Goal: Information Seeking & Learning: Learn about a topic

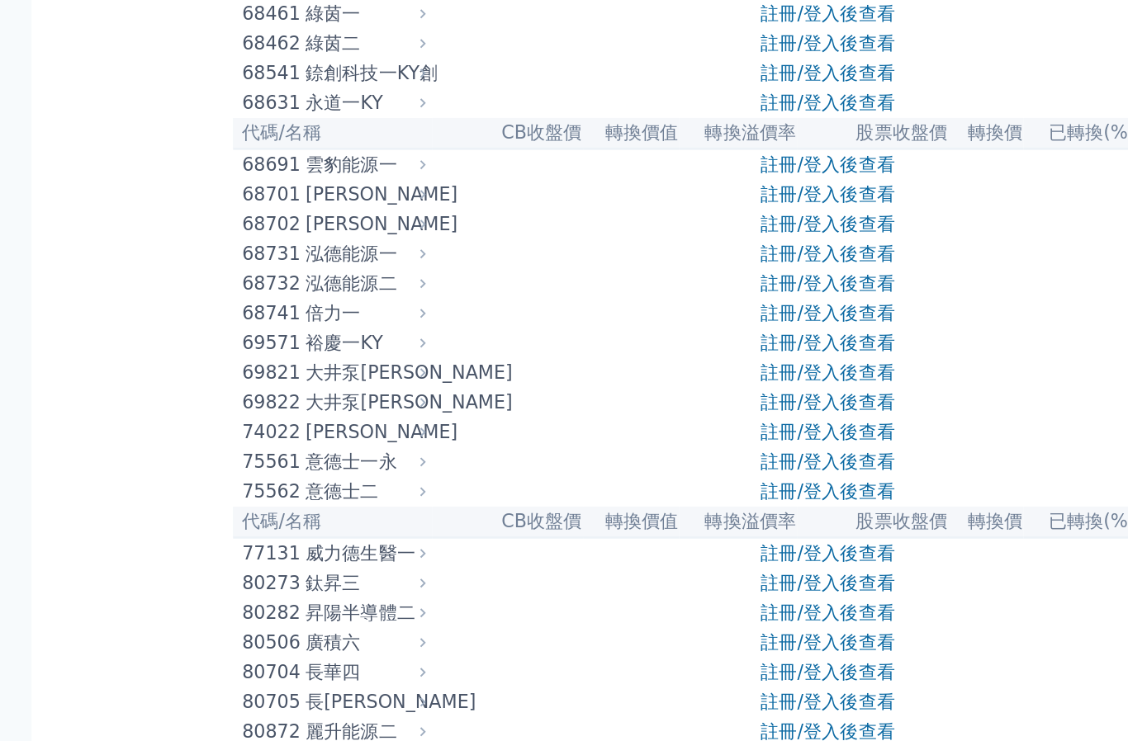
scroll to position [7754, 0]
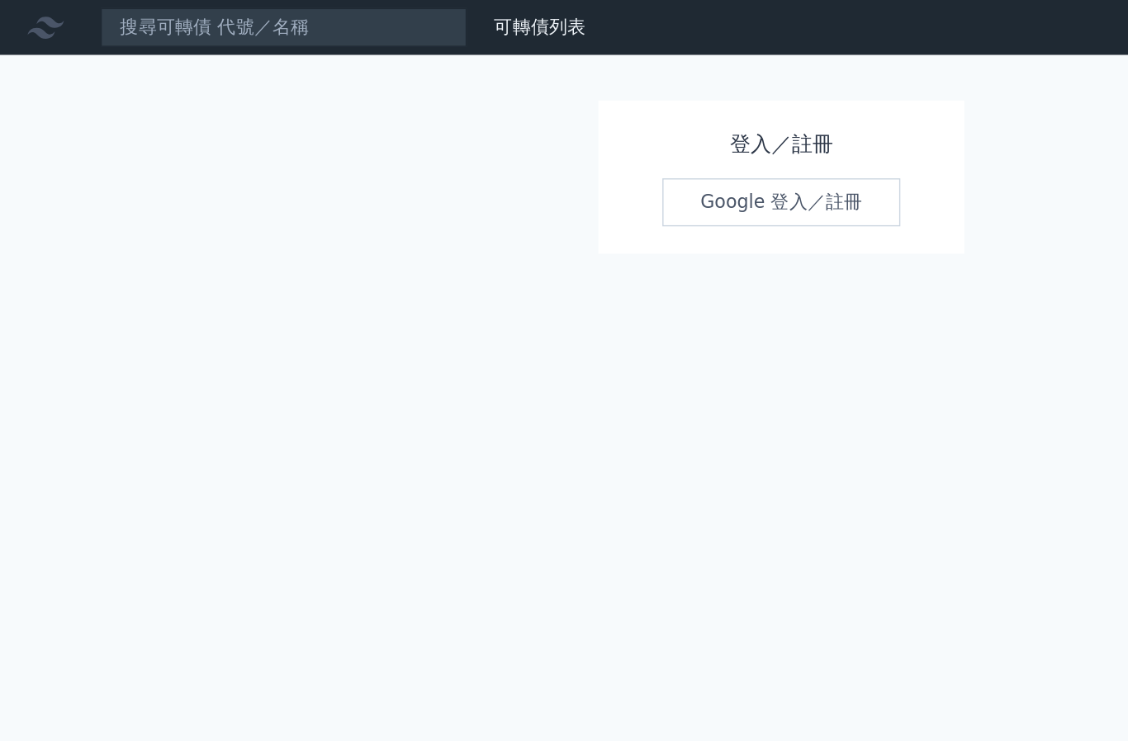
click at [522, 153] on link "Google 登入／註冊" at bounding box center [564, 146] width 172 height 35
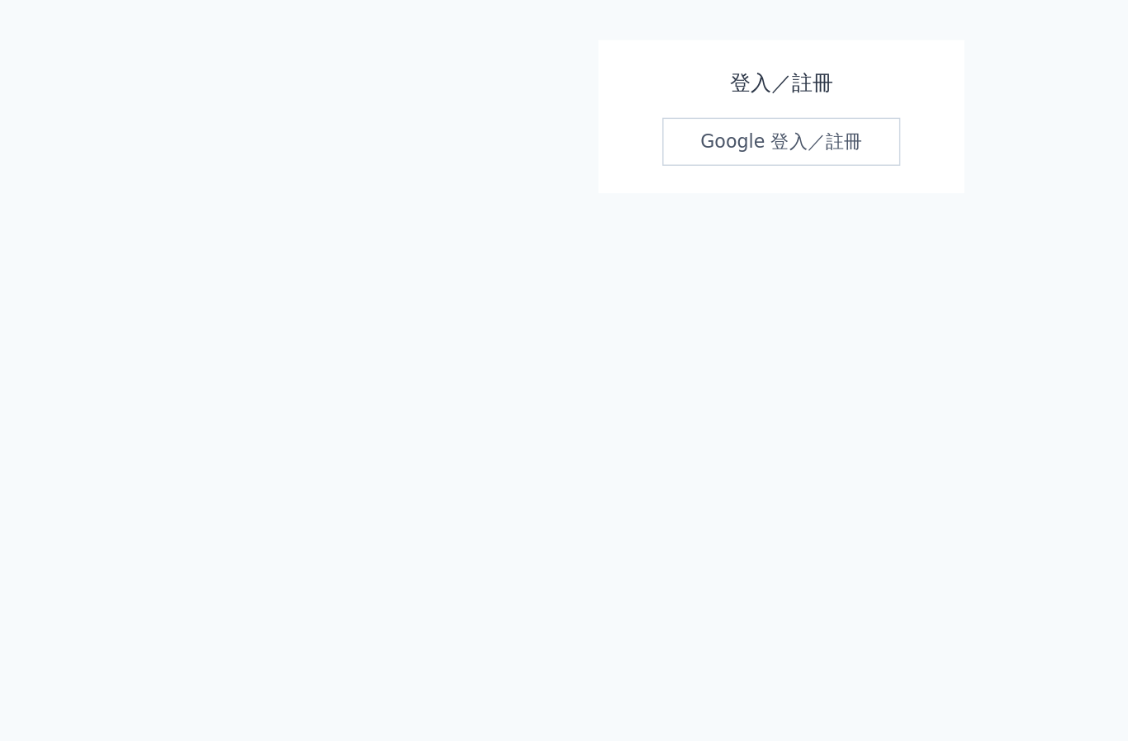
scroll to position [60, 0]
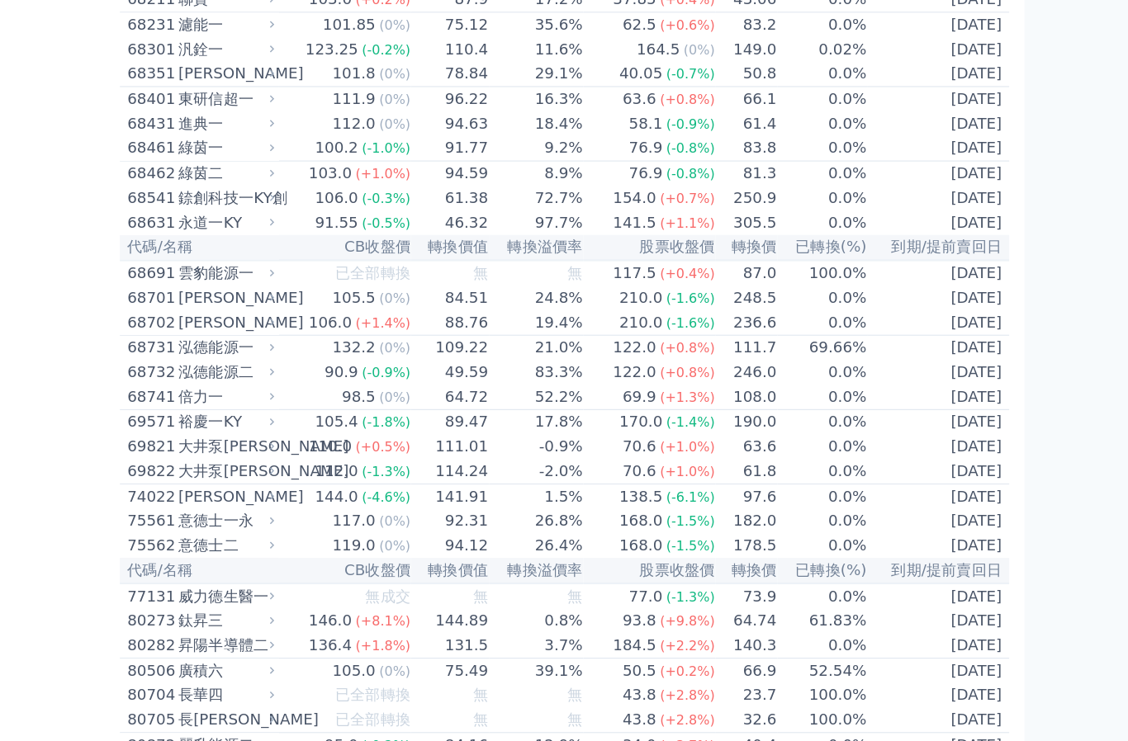
scroll to position [7824, 0]
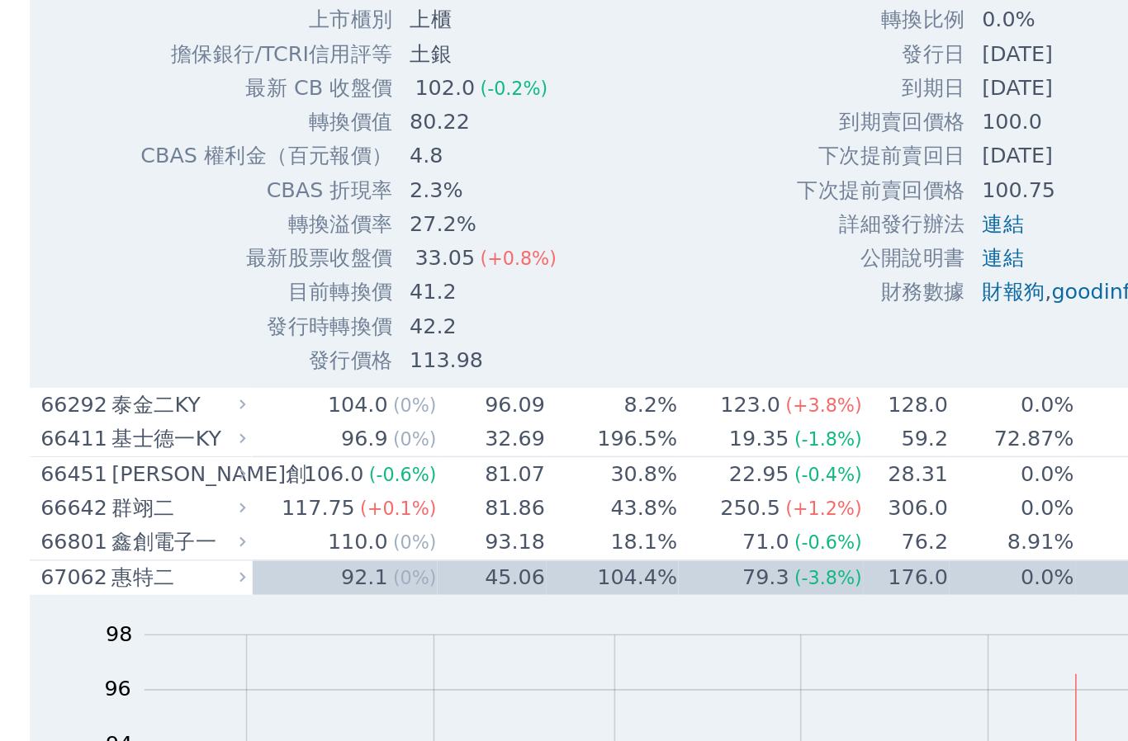
scroll to position [7816, 0]
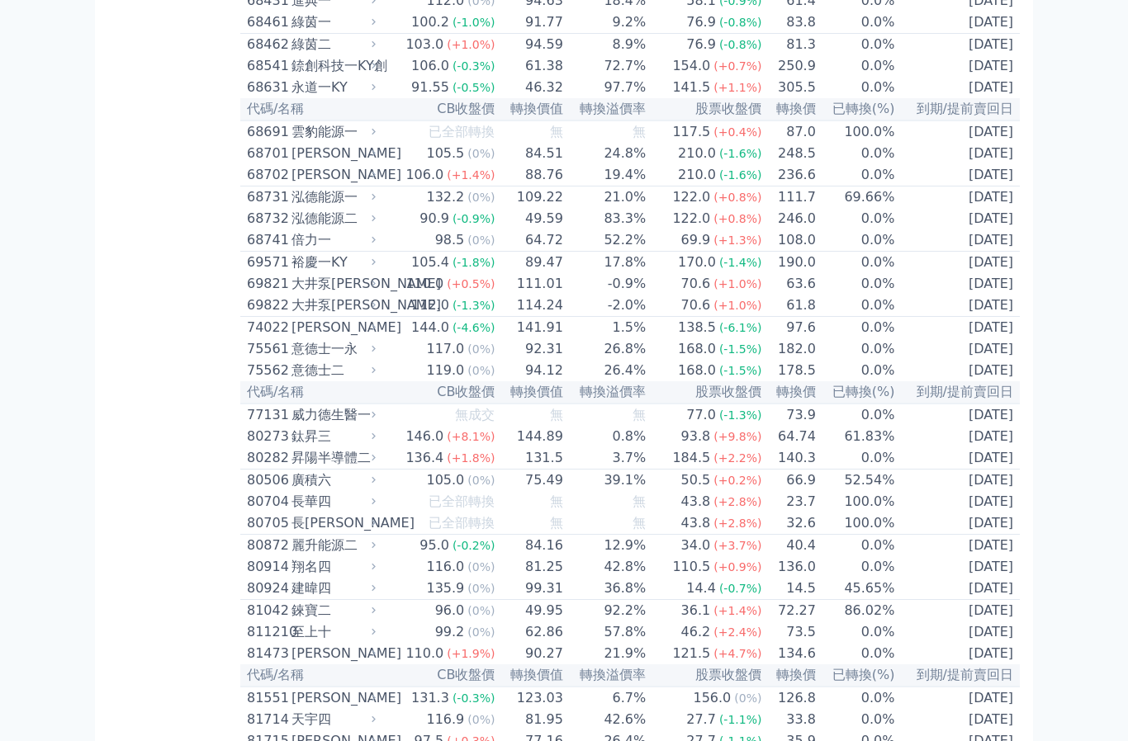
scroll to position [8033, 0]
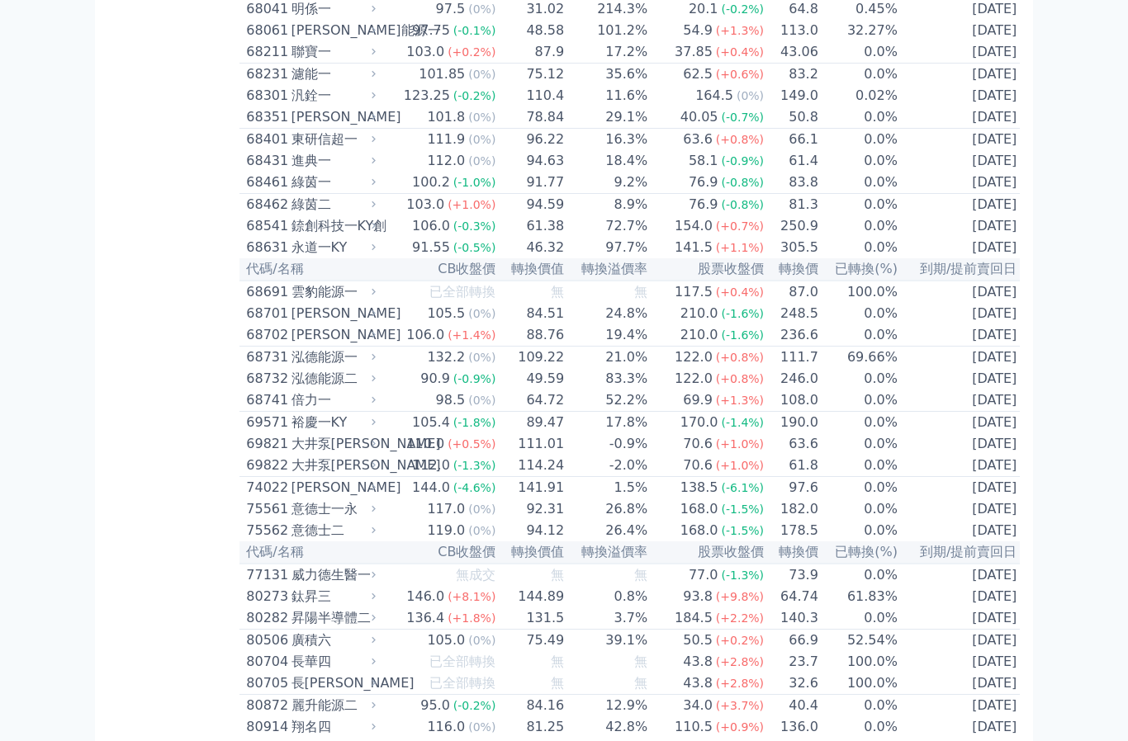
scroll to position [8375, 0]
